Goal: Transaction & Acquisition: Book appointment/travel/reservation

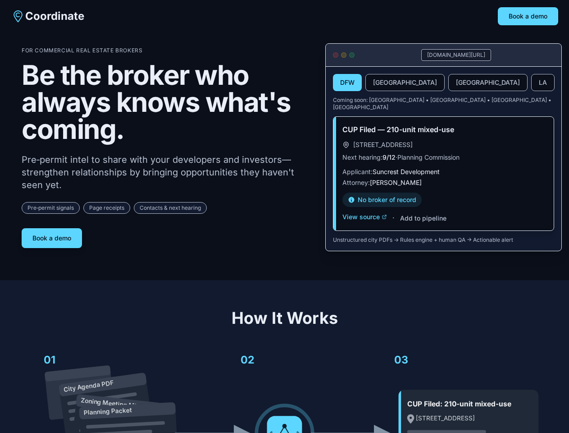
click at [285, 216] on div "For Commercial Real Estate Brokers Be the broker who always knows what's coming…" at bounding box center [166, 147] width 289 height 201
click at [528, 16] on button "Book a demo" at bounding box center [528, 16] width 60 height 18
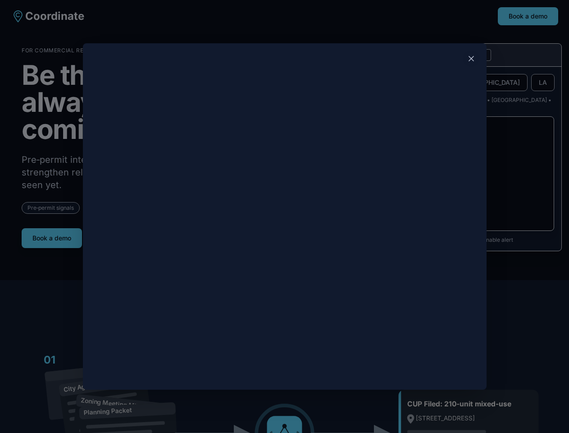
click at [52, 234] on div at bounding box center [284, 216] width 569 height 433
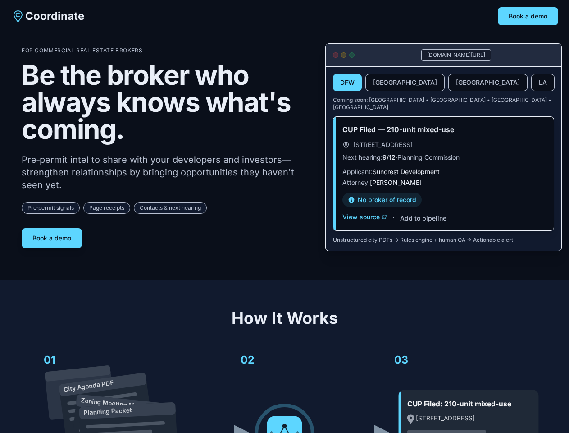
click at [348, 83] on button "DFW" at bounding box center [347, 82] width 29 height 17
click at [384, 83] on button "[GEOGRAPHIC_DATA]" at bounding box center [405, 82] width 79 height 17
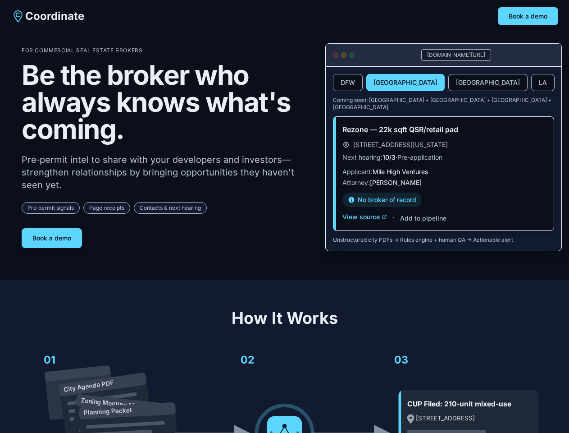
click at [449, 83] on button "[GEOGRAPHIC_DATA]" at bounding box center [488, 82] width 79 height 17
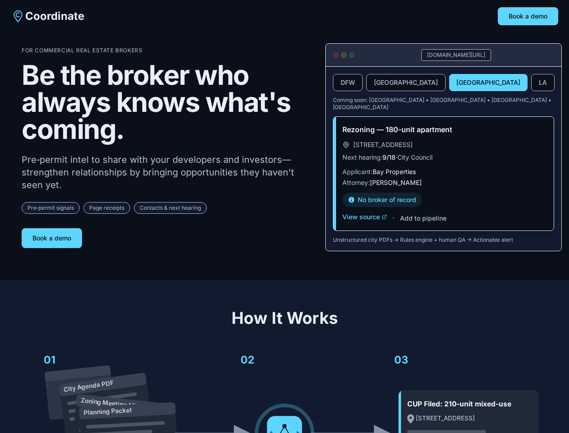
click at [532, 83] on button "LA" at bounding box center [543, 82] width 23 height 17
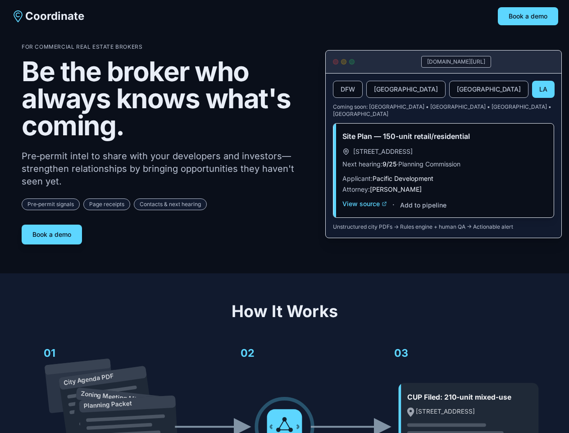
click at [365, 210] on div "Site Plan — 150-unit retail/residential [STREET_ADDRESS] Next hearing: 9/25 · P…" at bounding box center [444, 171] width 220 height 94
click at [423, 211] on div "Site Plan — 150-unit retail/residential [STREET_ADDRESS] Next hearing: 9/25 · P…" at bounding box center [444, 171] width 220 height 94
